Goal: Information Seeking & Learning: Learn about a topic

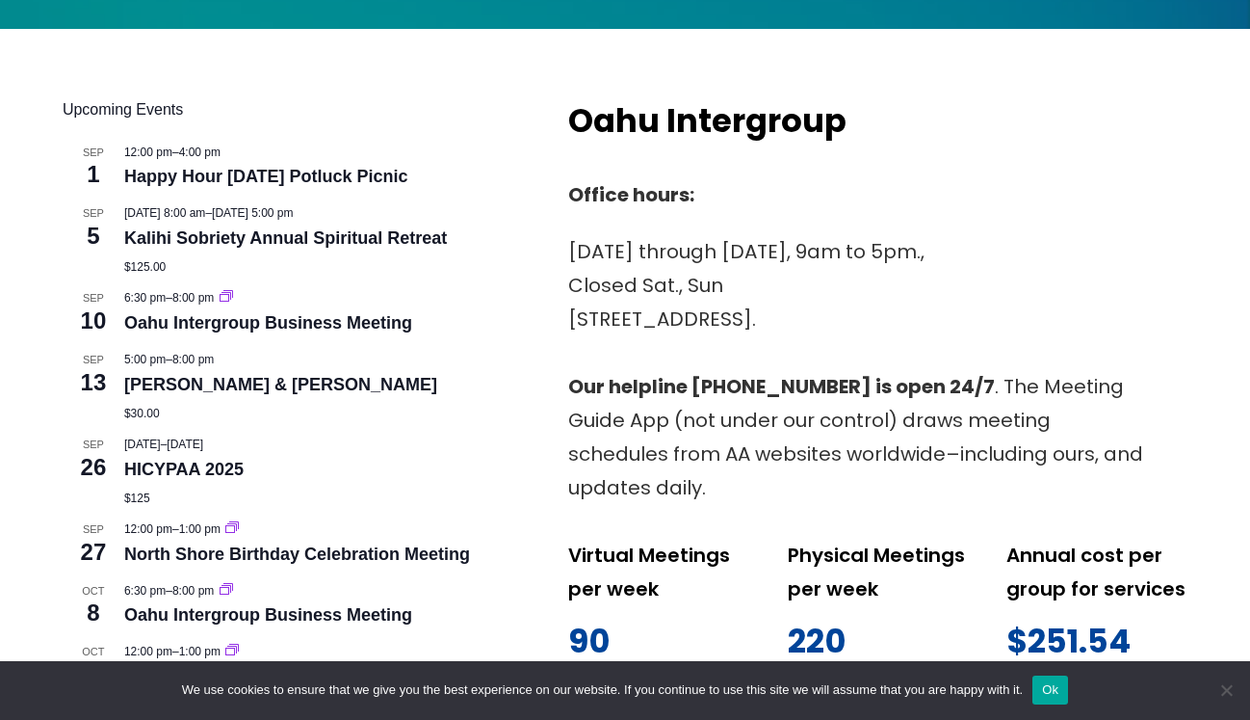
scroll to position [762, 0]
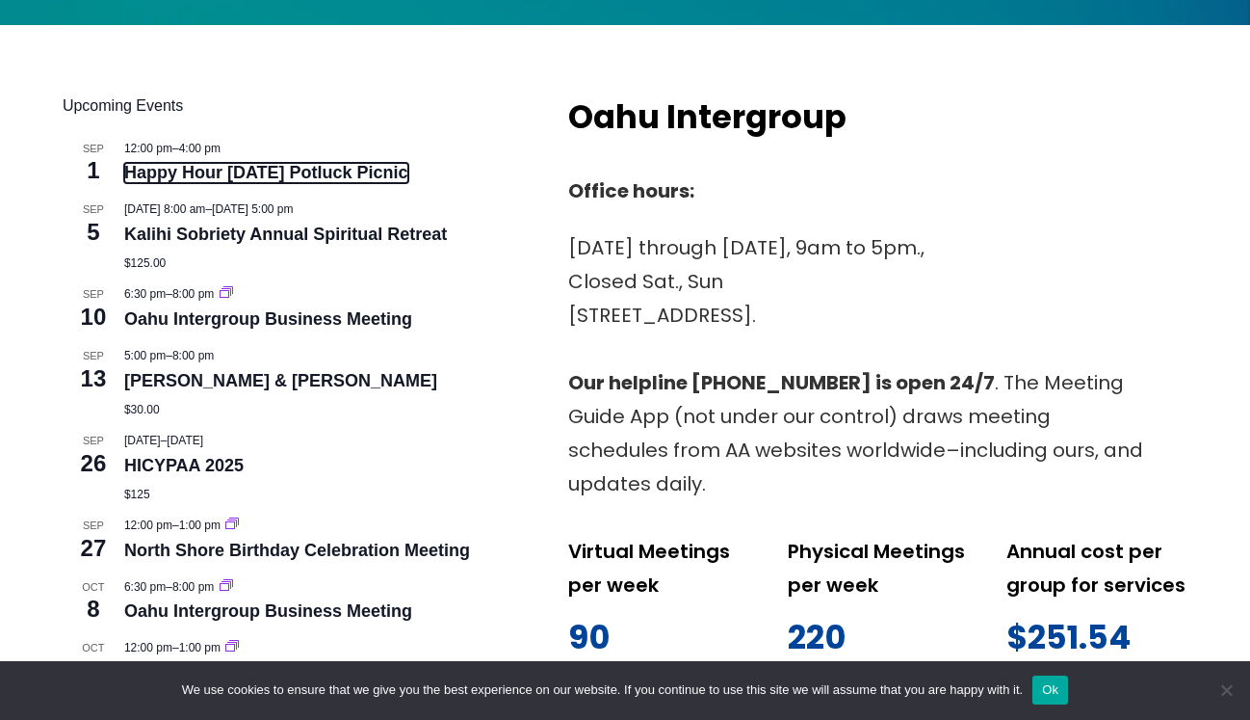
click at [253, 163] on link "Happy Hour [DATE] Potluck Picnic" at bounding box center [266, 173] width 284 height 20
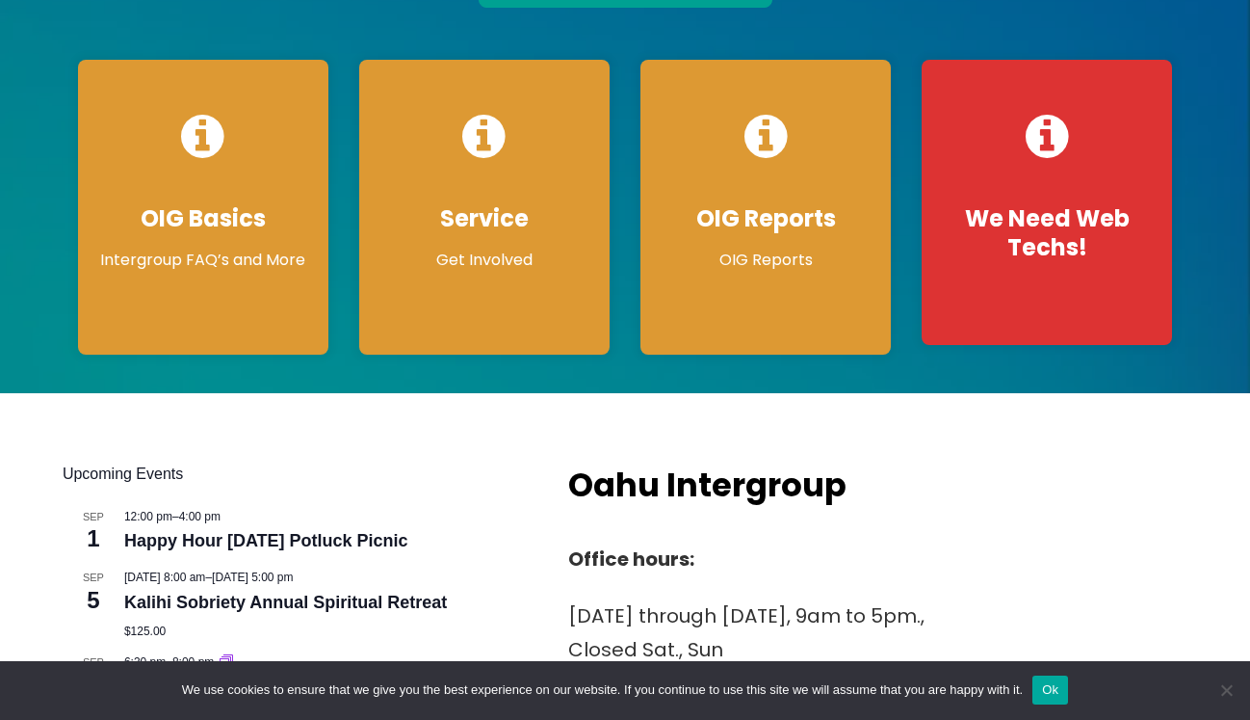
scroll to position [0, 0]
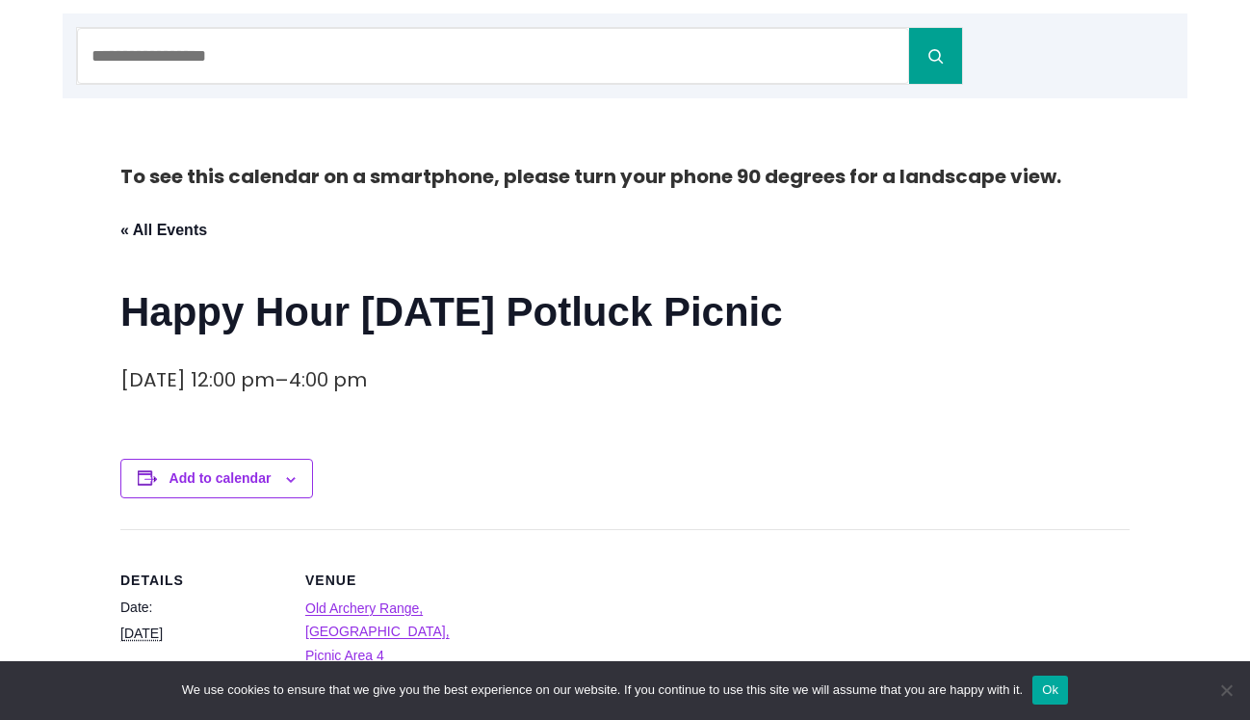
scroll to position [293, 0]
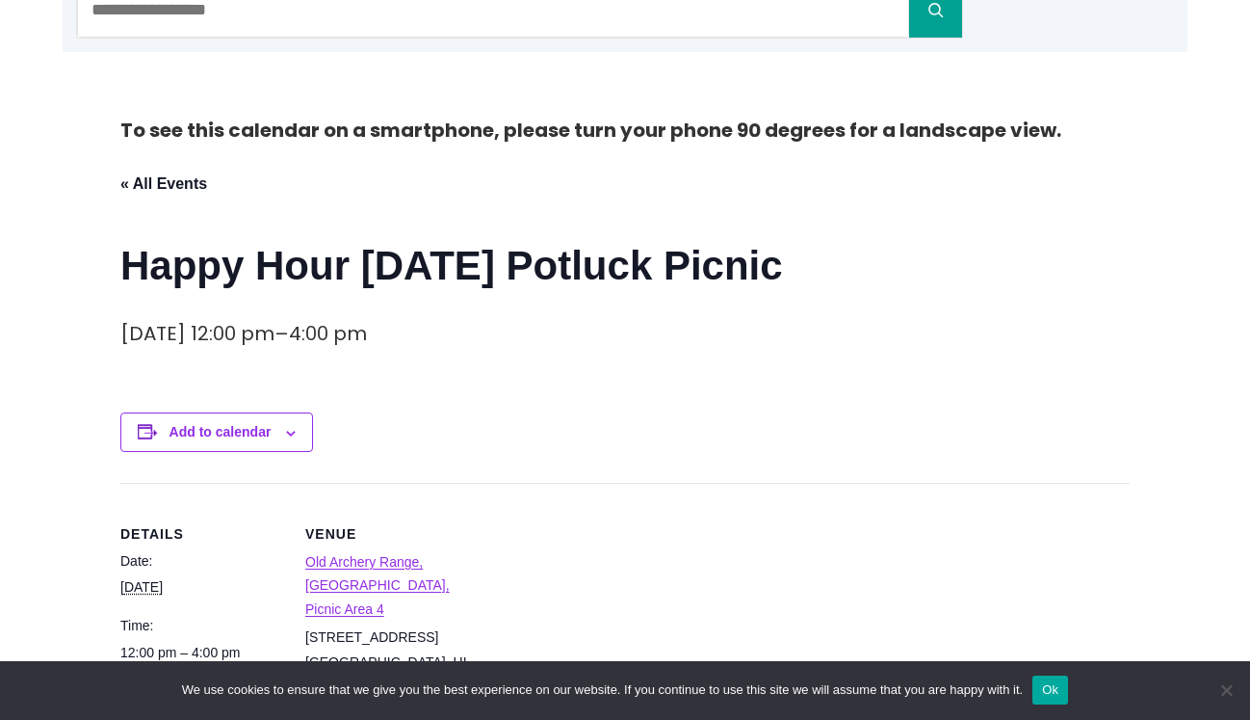
click at [1068, 688] on button "Ok" at bounding box center [1051, 689] width 36 height 29
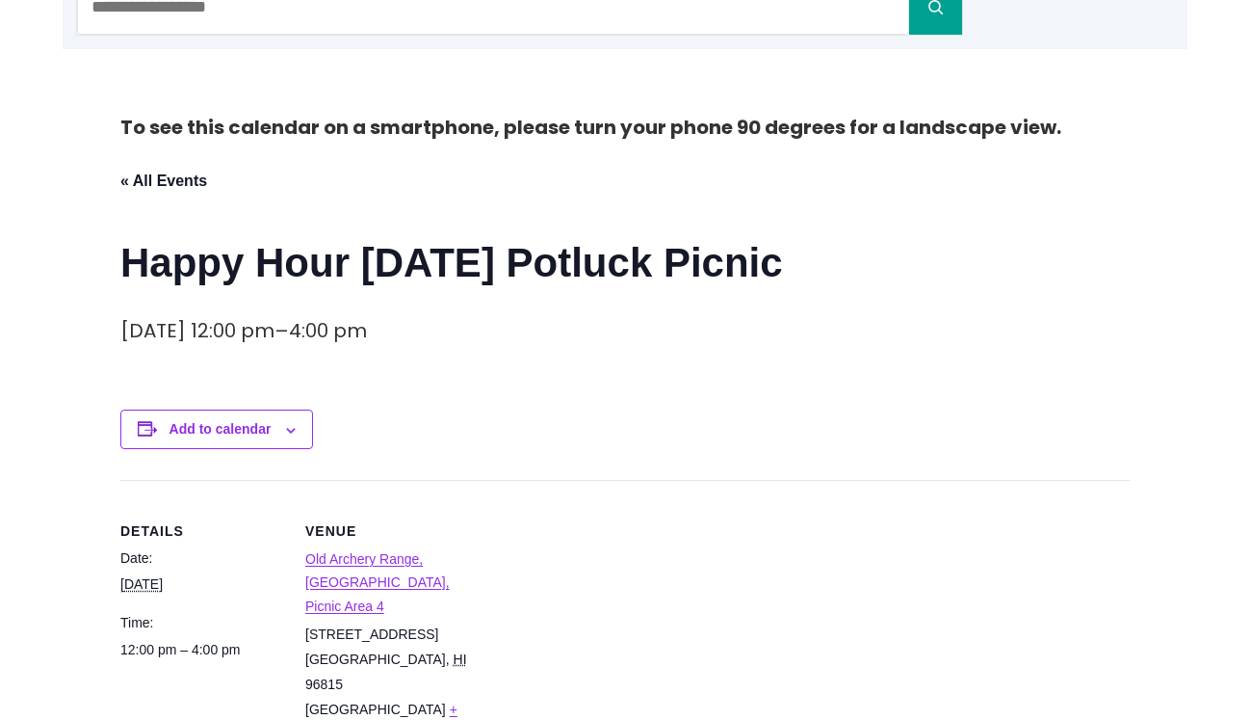
scroll to position [367, 0]
